Goal: Check status

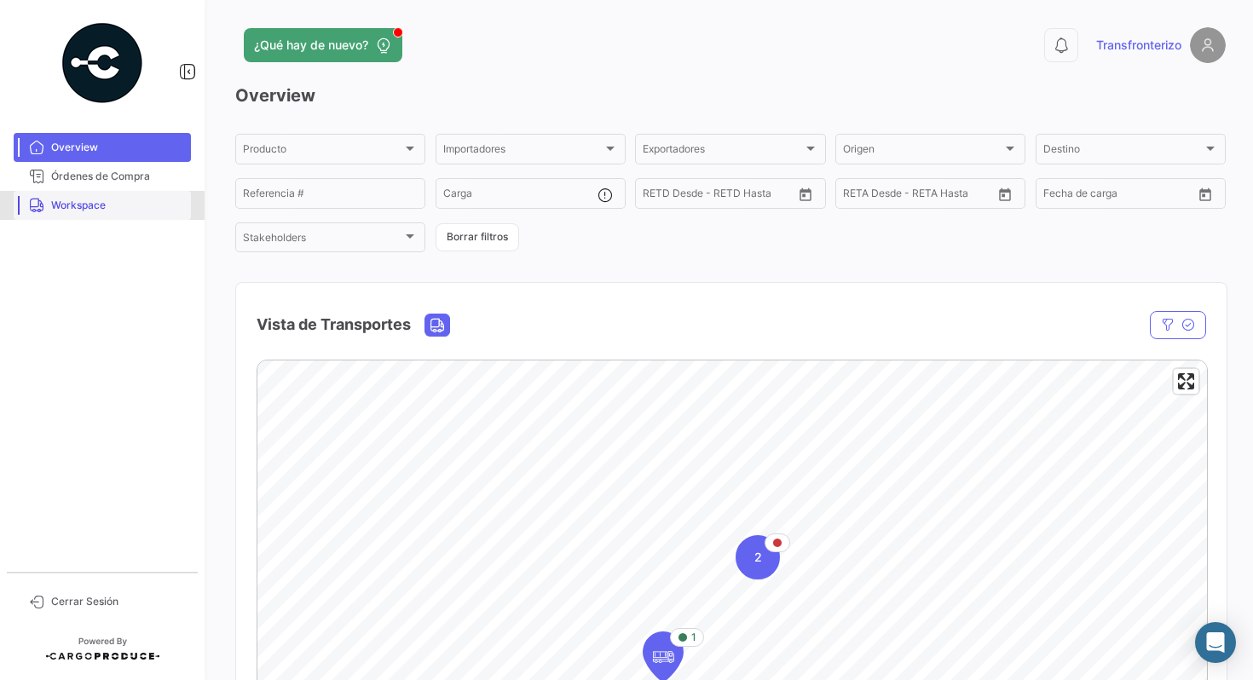
click at [96, 205] on span "Workspace" at bounding box center [117, 205] width 133 height 15
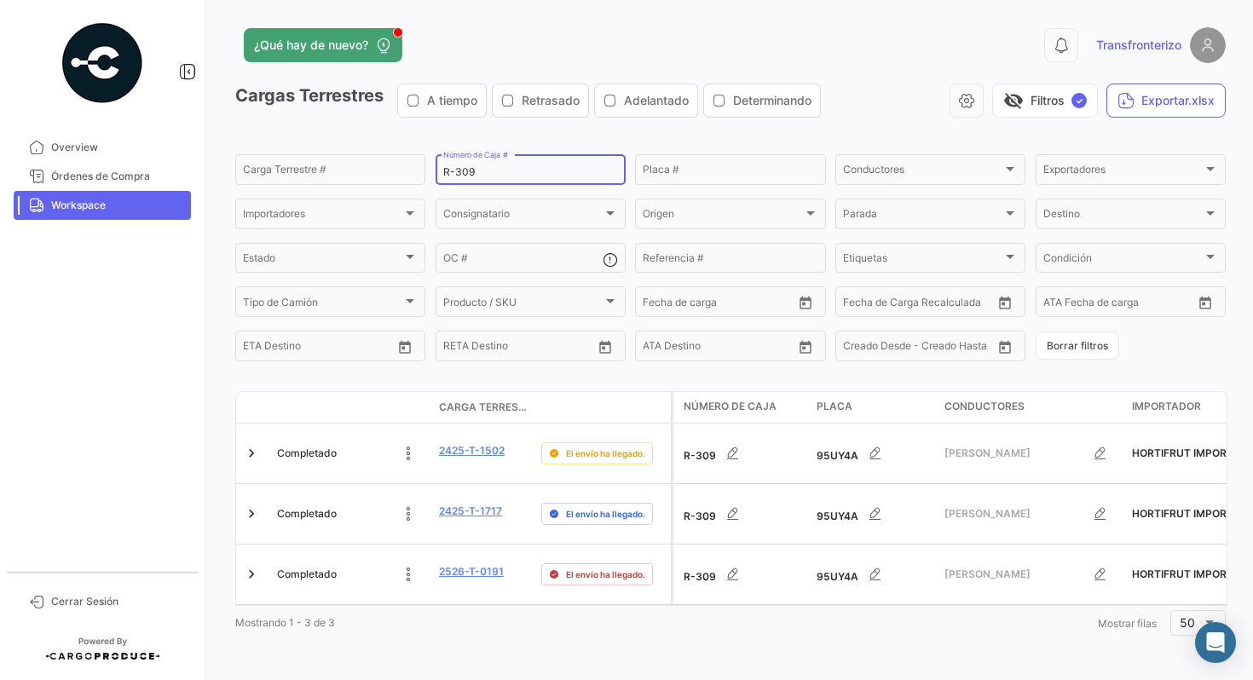
click at [540, 174] on input "R-309" at bounding box center [530, 172] width 175 height 12
type input "R-290"
click at [638, 128] on div "Cargas Terrestres A tiempo Retrasado Adelantado Determinando visibility_off Fil…" at bounding box center [730, 108] width 990 height 48
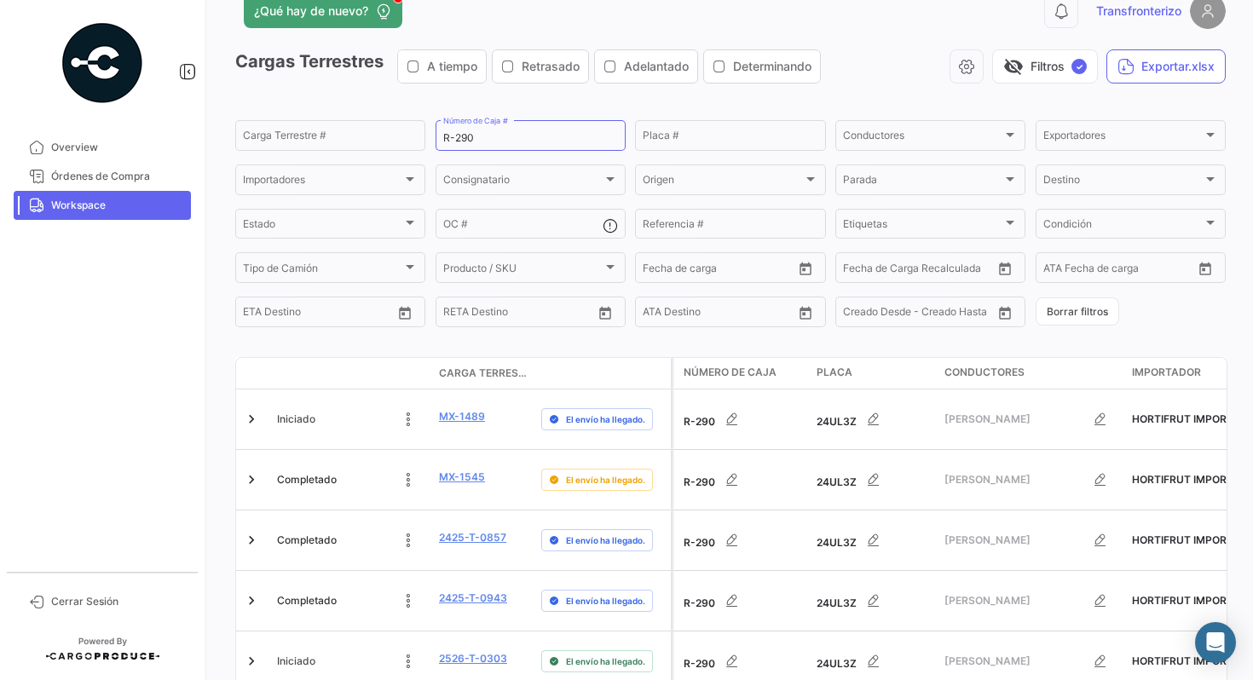
scroll to position [76, 0]
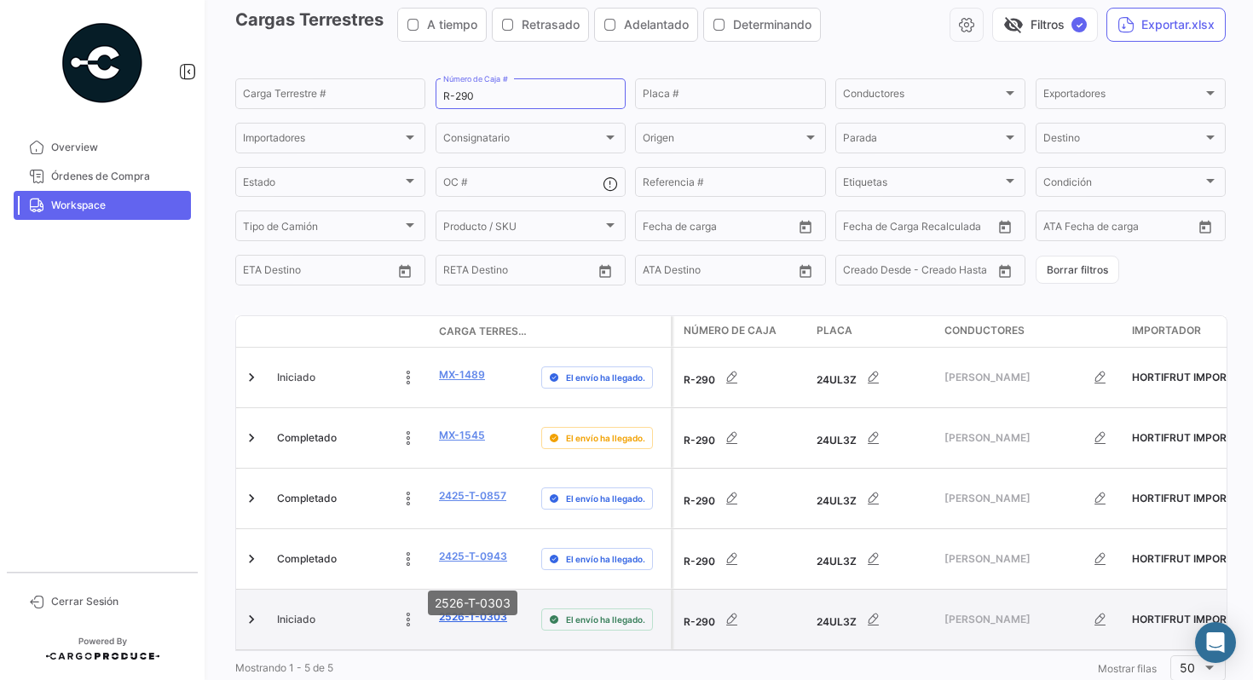
click at [465, 609] on link "2526-T-0303" at bounding box center [473, 616] width 68 height 15
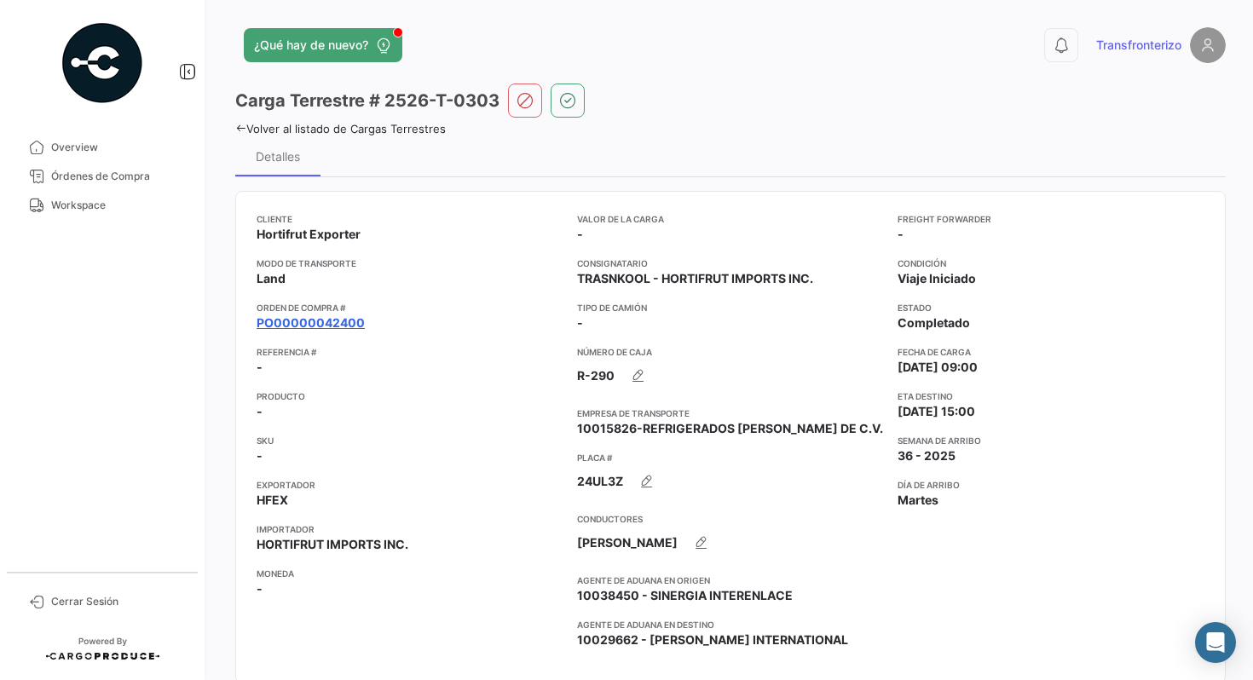
click at [333, 319] on link "PO00000042400" at bounding box center [311, 323] width 108 height 17
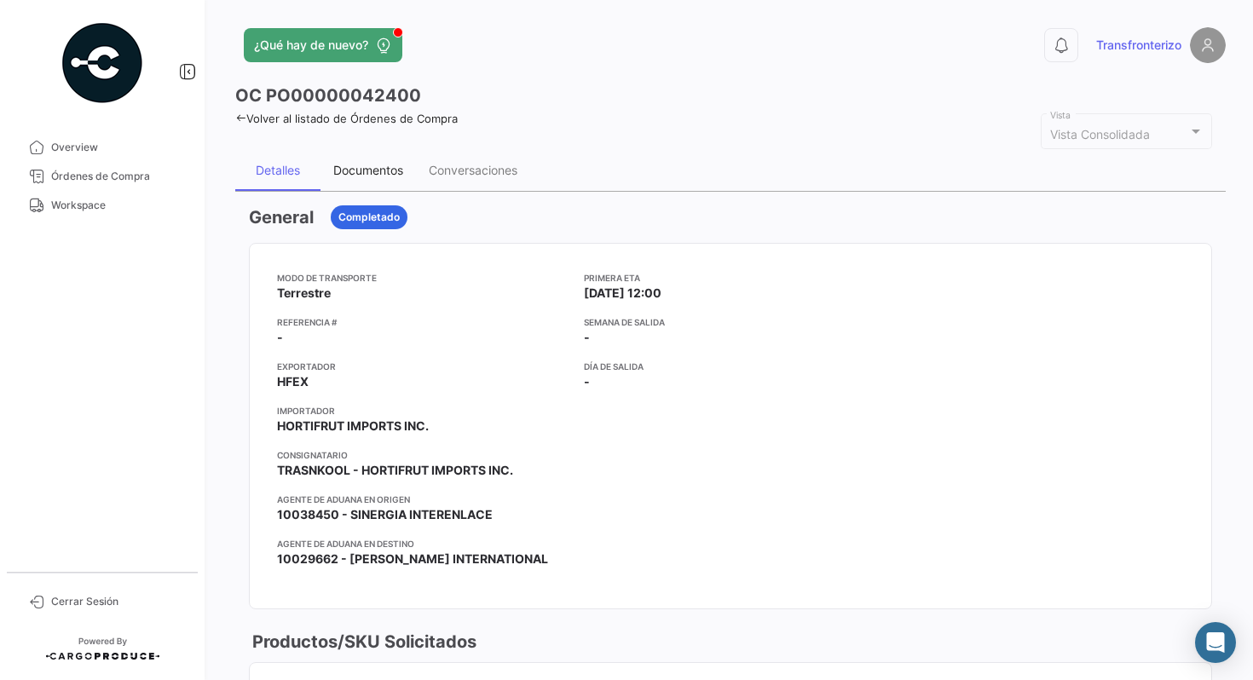
click at [387, 171] on div "Documentos" at bounding box center [368, 170] width 70 height 14
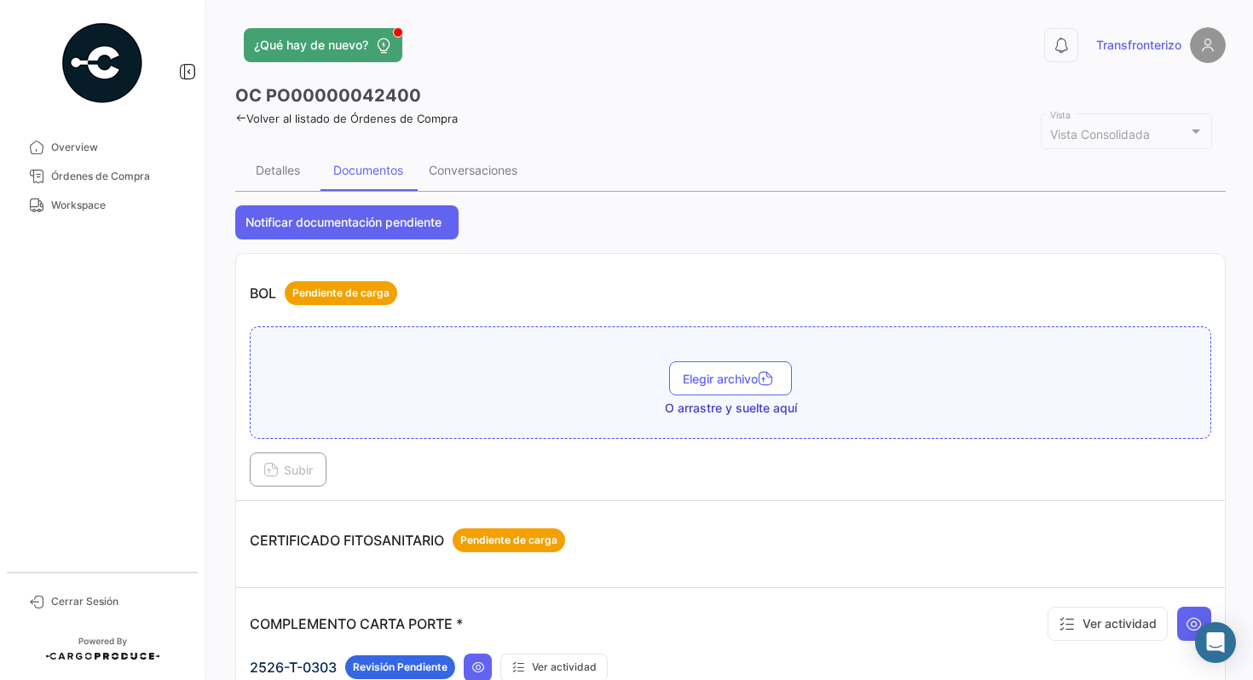
click at [975, 278] on div "BOL Pendiente de carga" at bounding box center [730, 293] width 961 height 51
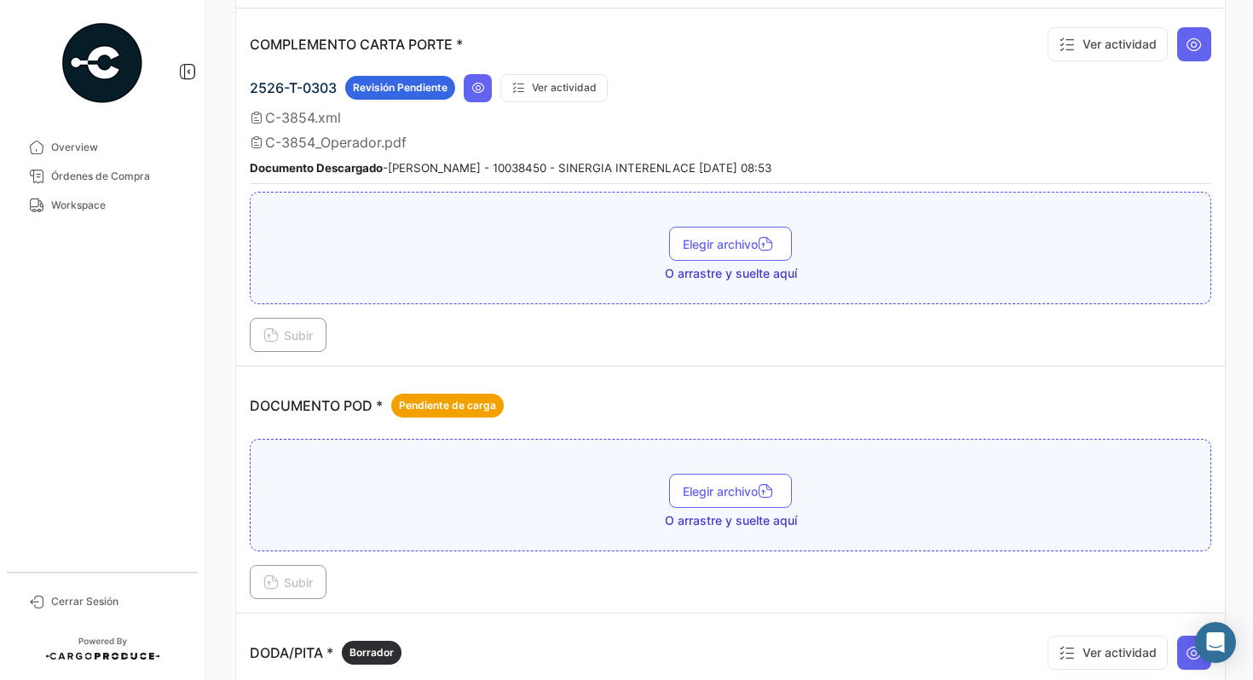
scroll to position [616, 0]
